Goal: Navigation & Orientation: Find specific page/section

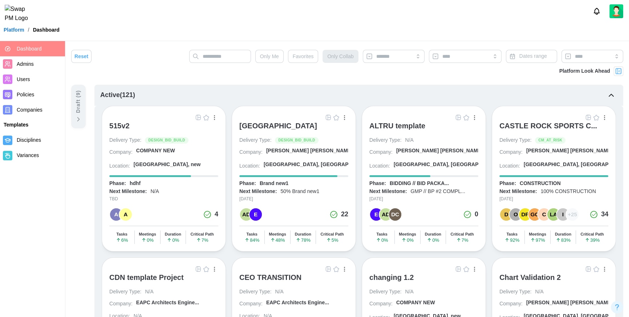
click at [195, 33] on div "Platform / Dashboard" at bounding box center [314, 29] width 629 height 11
click at [120, 22] on div at bounding box center [314, 11] width 629 height 23
click at [133, 21] on div at bounding box center [314, 11] width 629 height 23
click at [36, 109] on span "Companies" at bounding box center [30, 110] width 26 height 6
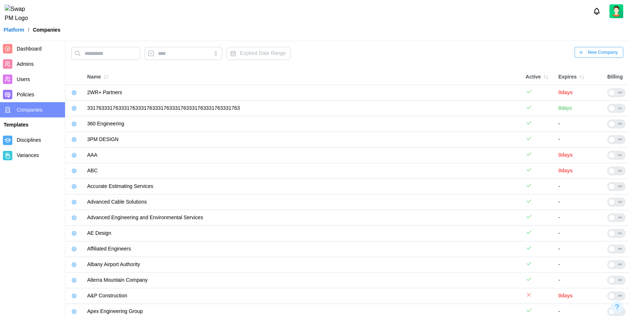
click at [39, 48] on span "Dashboard" at bounding box center [29, 49] width 25 height 6
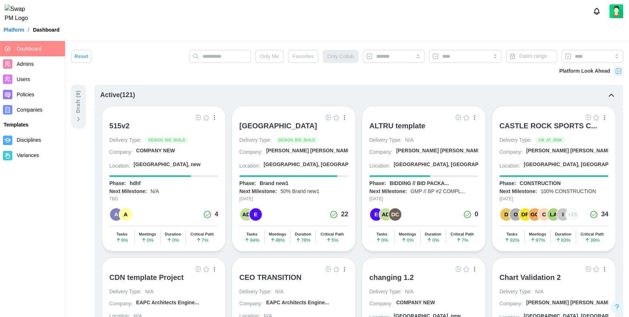
click at [284, 124] on div "[GEOGRAPHIC_DATA]" at bounding box center [278, 125] width 78 height 9
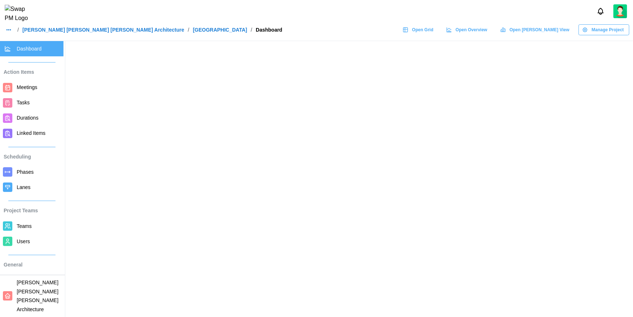
click at [276, 23] on div at bounding box center [316, 11] width 633 height 23
click at [311, 16] on div at bounding box center [316, 11] width 633 height 23
click at [319, 21] on div at bounding box center [316, 11] width 633 height 23
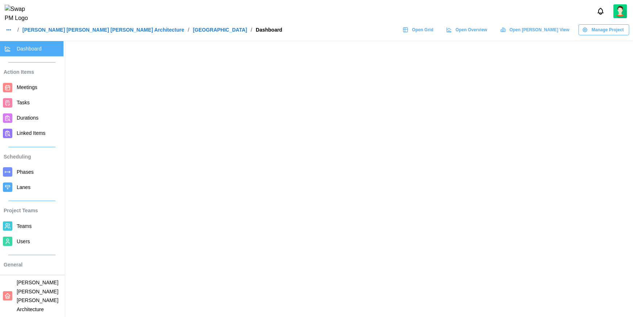
click at [319, 21] on div at bounding box center [316, 11] width 633 height 23
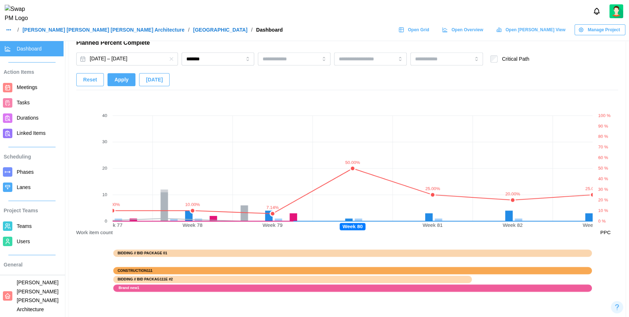
scroll to position [488, 0]
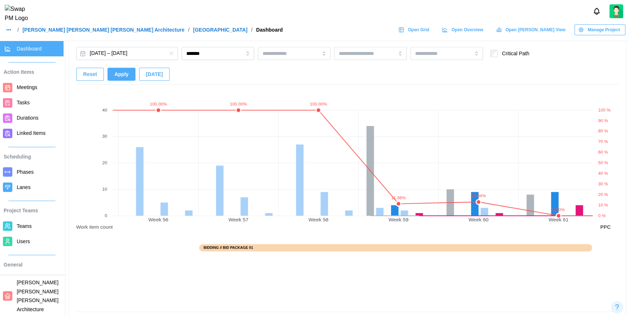
scroll to position [0, 4642]
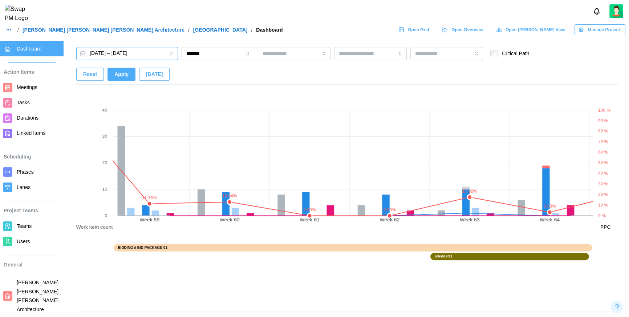
click at [132, 52] on button "[DATE] – [DATE]" at bounding box center [127, 53] width 102 height 13
click at [231, 68] on div "[DATE] – [DATE] ******* Critical Path Reset Apply [DATE]" at bounding box center [347, 66] width 542 height 38
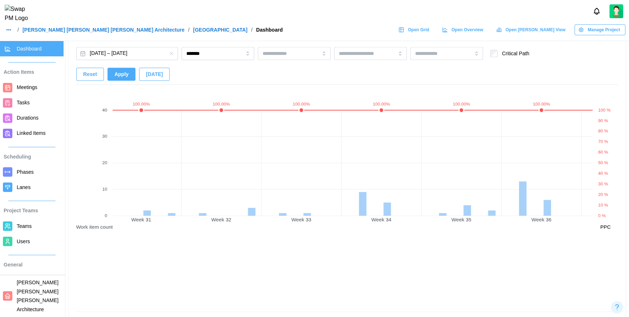
click at [150, 72] on span "Today" at bounding box center [154, 74] width 17 height 12
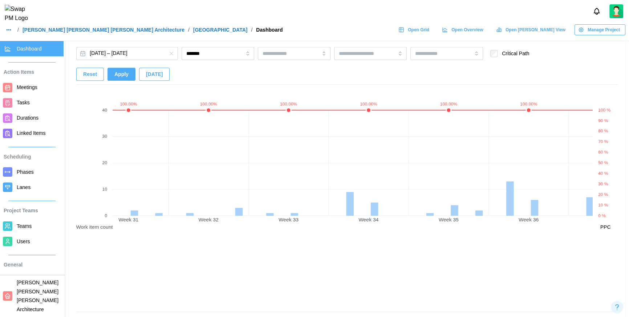
scroll to position [0, 0]
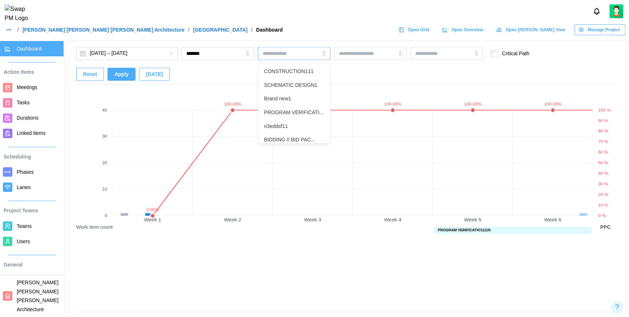
click at [291, 51] on input "search" at bounding box center [282, 53] width 41 height 6
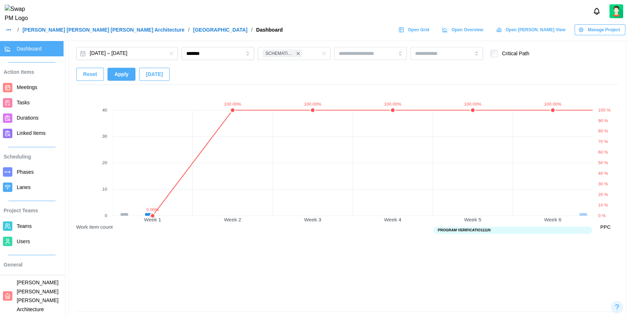
click at [322, 27] on header "/ Barker Rinker Seacat Architecture / ALTRU SPORTS COMPLEX / Dashboard Open Gri…" at bounding box center [314, 20] width 629 height 41
click at [118, 75] on span "Apply" at bounding box center [121, 74] width 14 height 12
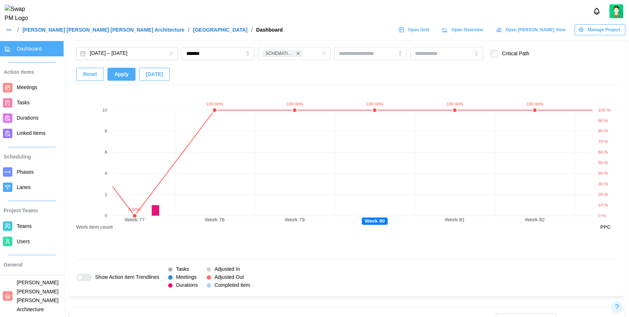
scroll to position [0, 6118]
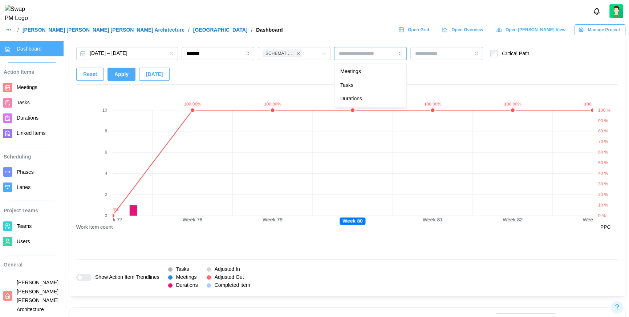
click at [366, 53] on input "search" at bounding box center [359, 53] width 41 height 6
click at [122, 78] on span "Apply" at bounding box center [121, 74] width 14 height 12
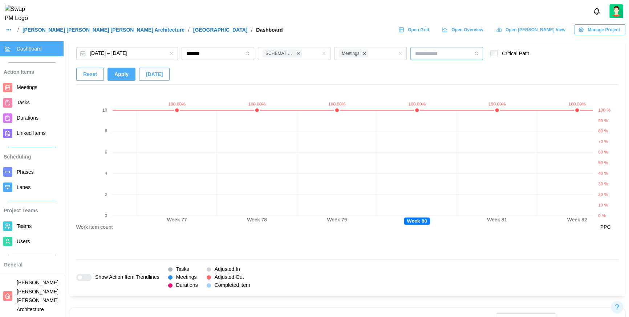
click at [446, 54] on input "search" at bounding box center [435, 53] width 41 height 6
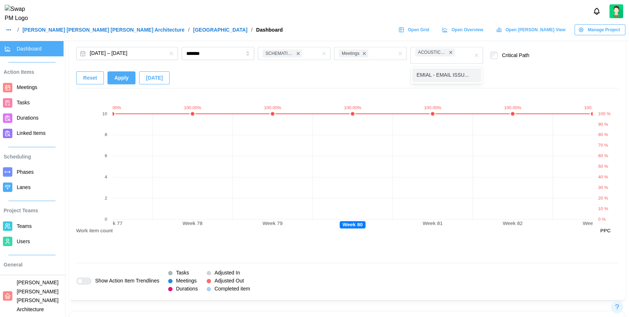
click at [119, 78] on span "Apply" at bounding box center [121, 78] width 14 height 12
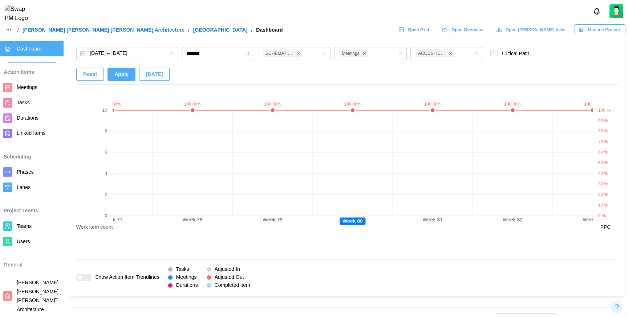
click at [119, 68] on div "Reset Apply Today" at bounding box center [122, 74] width 93 height 13
click at [121, 73] on span "Apply" at bounding box center [121, 74] width 14 height 12
click at [94, 77] on span "Reset" at bounding box center [90, 74] width 14 height 12
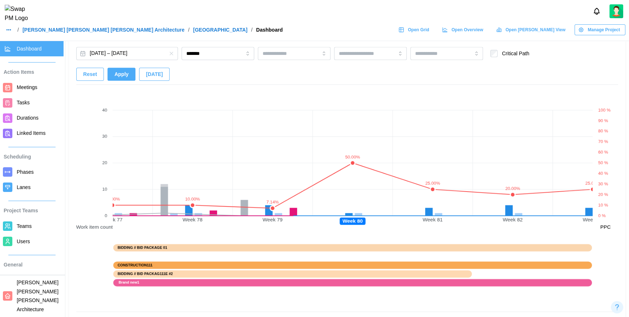
click at [297, 9] on div at bounding box center [314, 11] width 629 height 23
